Goal: Find contact information: Find contact information

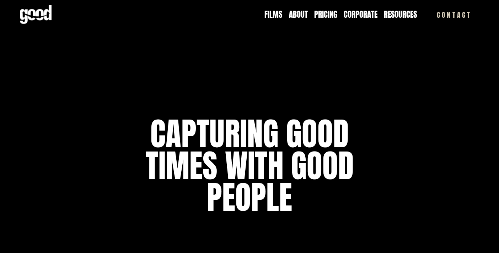
click at [274, 14] on link "Films" at bounding box center [273, 14] width 18 height 11
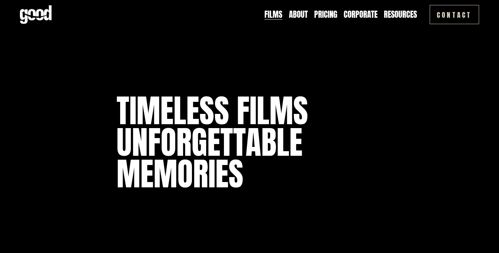
click at [299, 14] on link "About" at bounding box center [298, 14] width 19 height 11
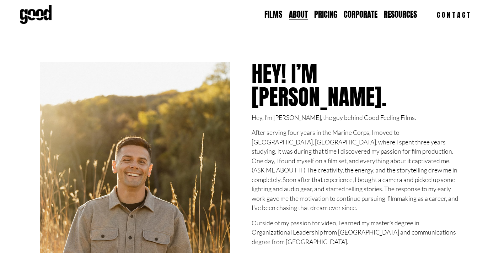
click at [446, 15] on link "Contact" at bounding box center [454, 14] width 49 height 19
